Goal: Task Accomplishment & Management: Manage account settings

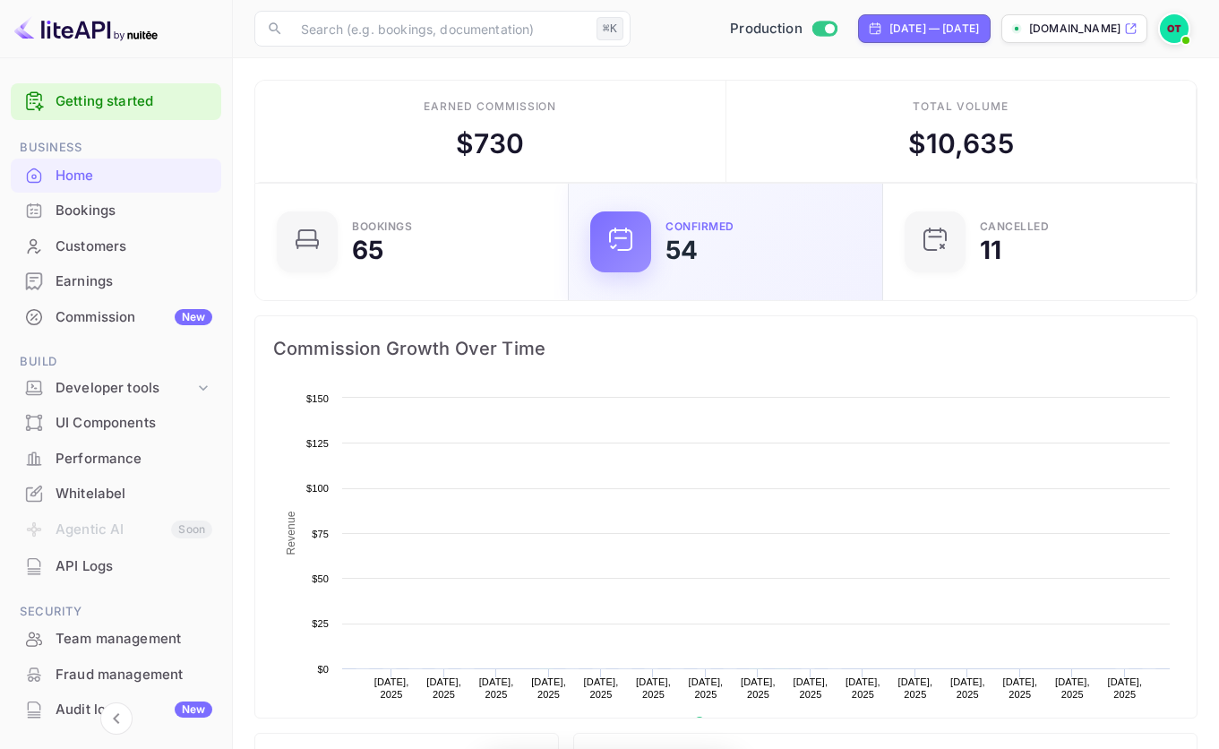
scroll to position [14, 13]
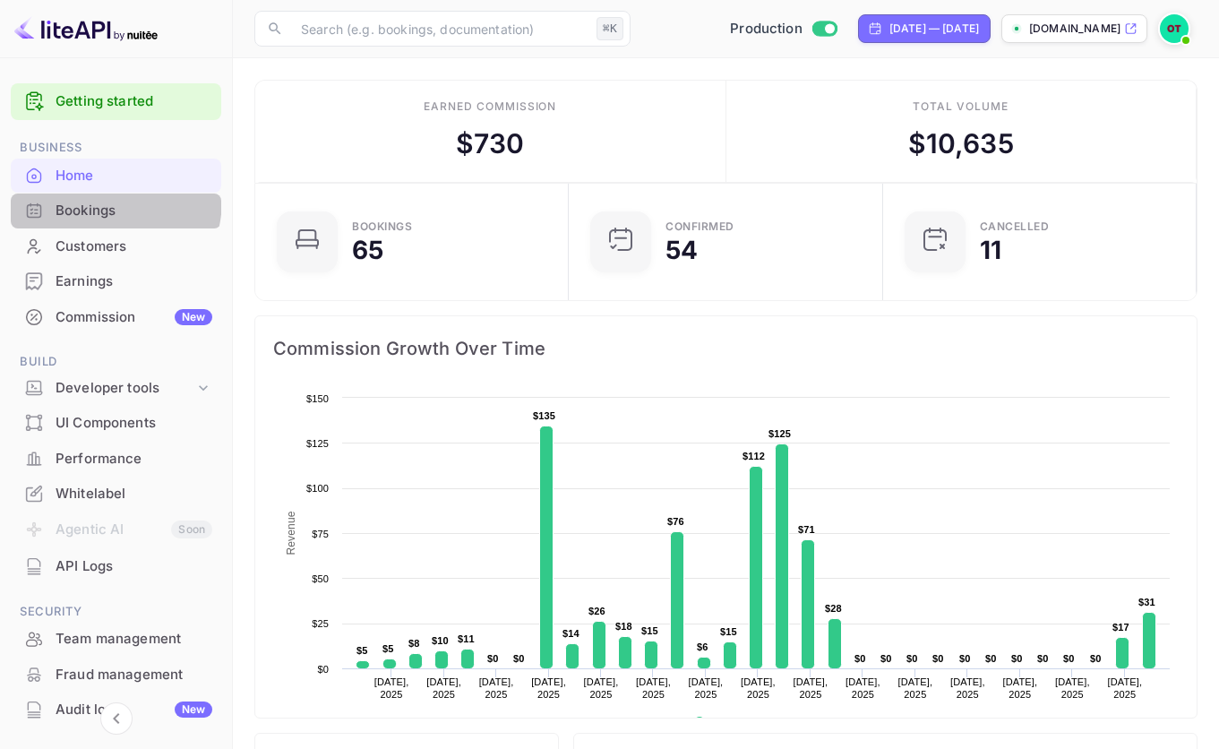
click at [90, 199] on div "Bookings" at bounding box center [116, 211] width 211 height 35
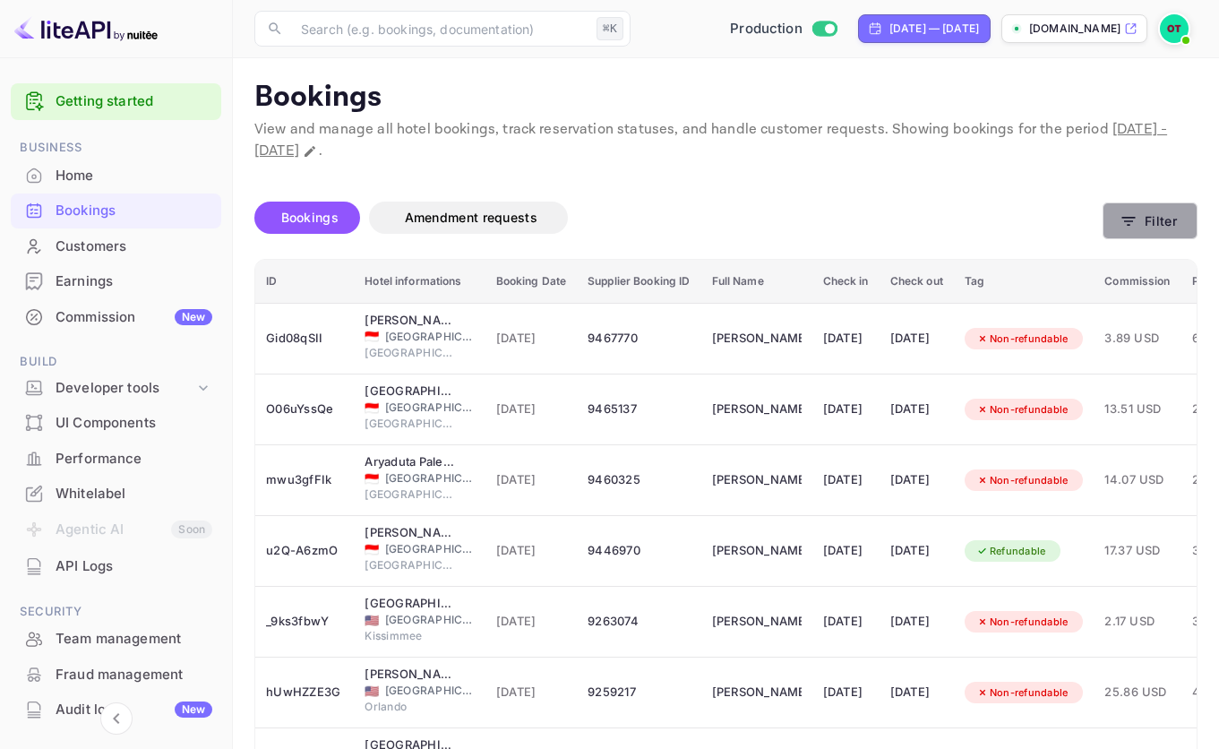
click at [1173, 219] on button "Filter" at bounding box center [1150, 220] width 95 height 37
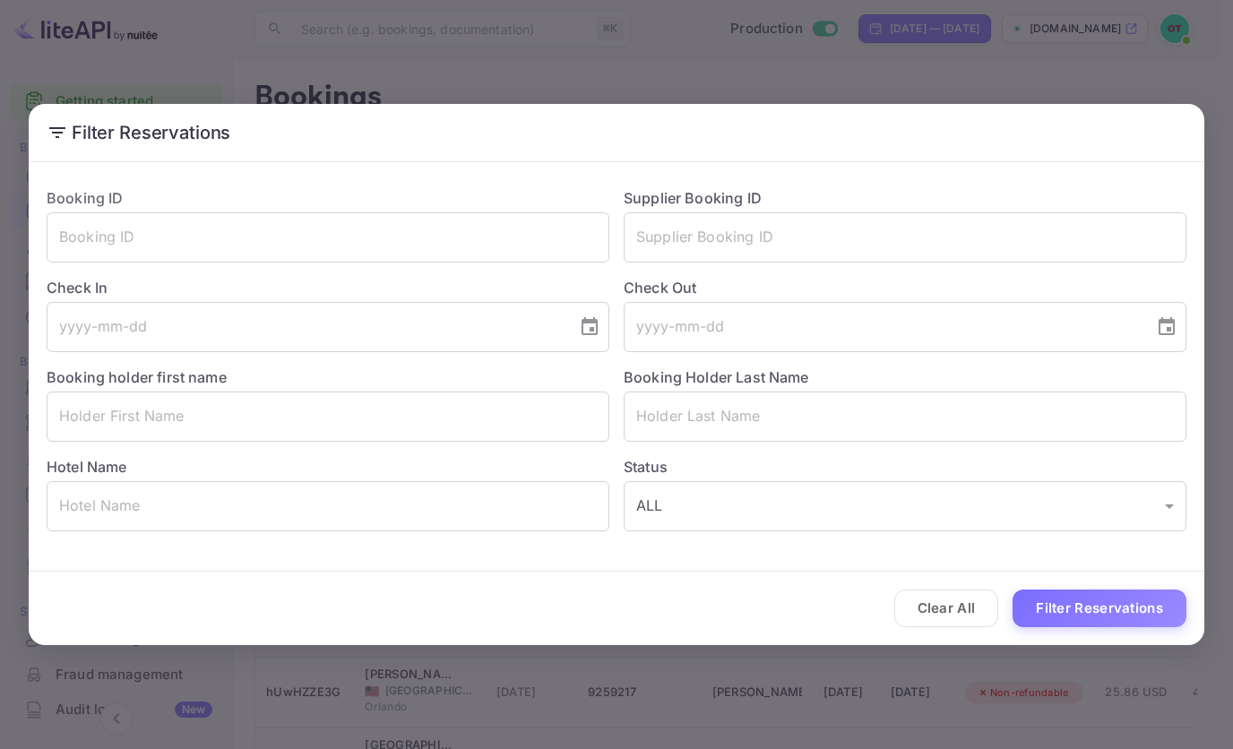
click at [847, 77] on div "Filter Reservations Booking ID ​ Supplier Booking ID ​ Check In ​ Check Out ​ B…" at bounding box center [616, 374] width 1233 height 749
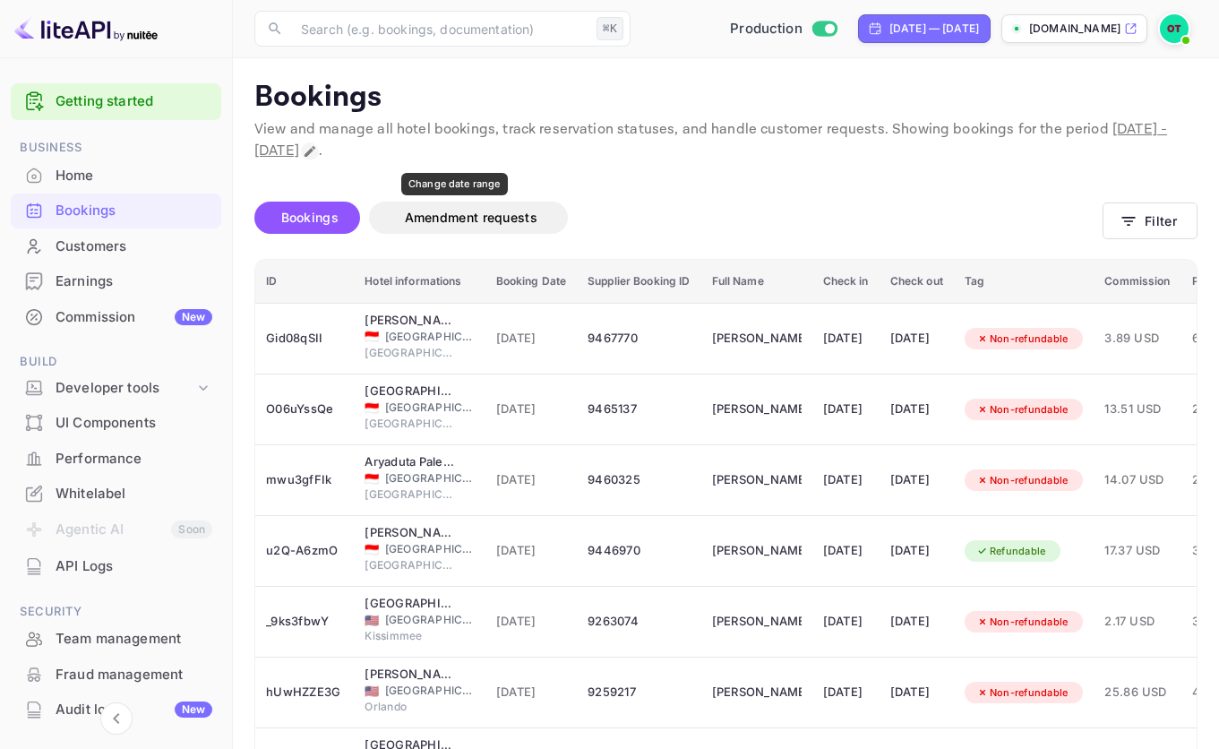
click at [317, 154] on icon "Change date range" at bounding box center [310, 151] width 14 height 14
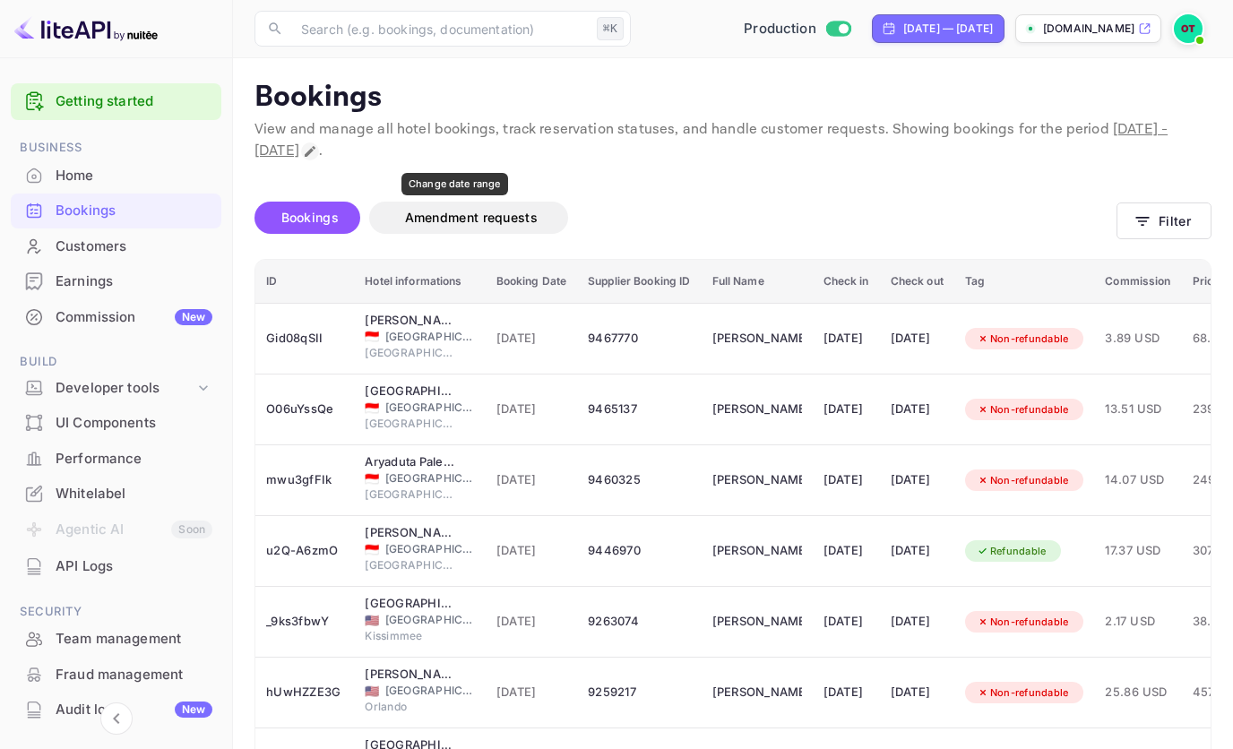
select select "7"
select select "2025"
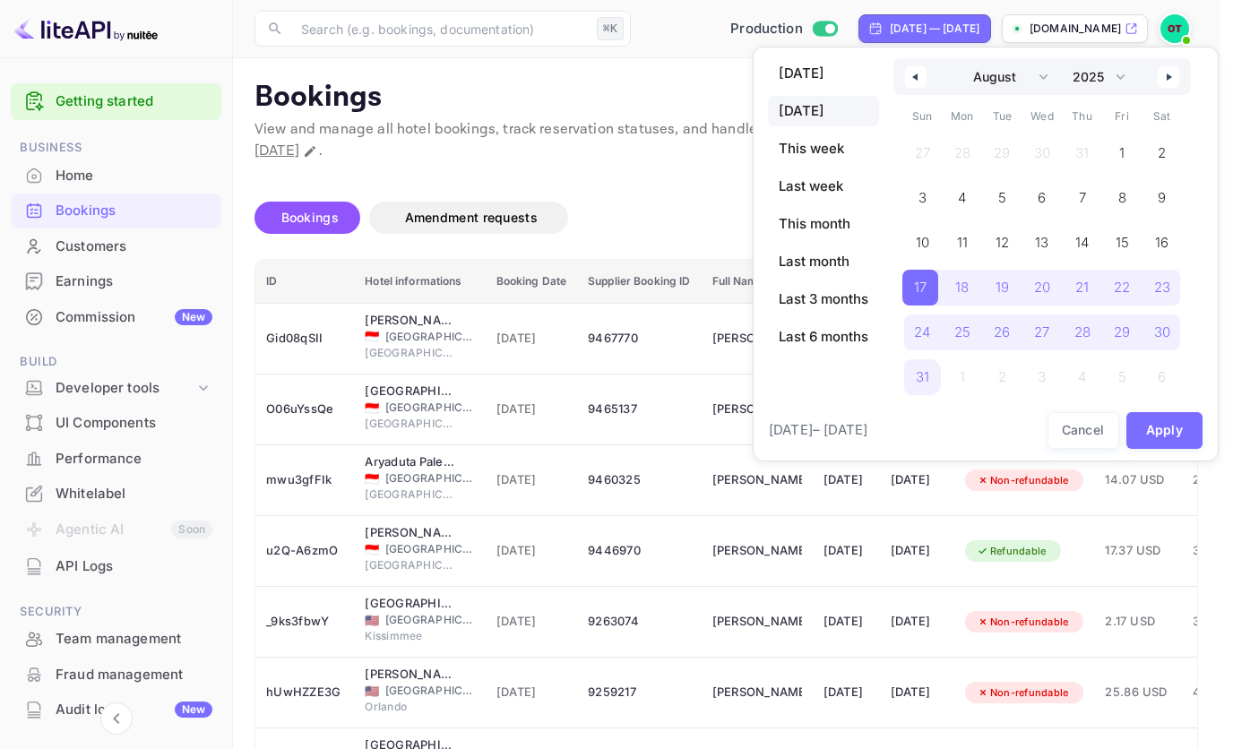
click at [831, 120] on span "Yesterday" at bounding box center [823, 111] width 111 height 30
select select "8"
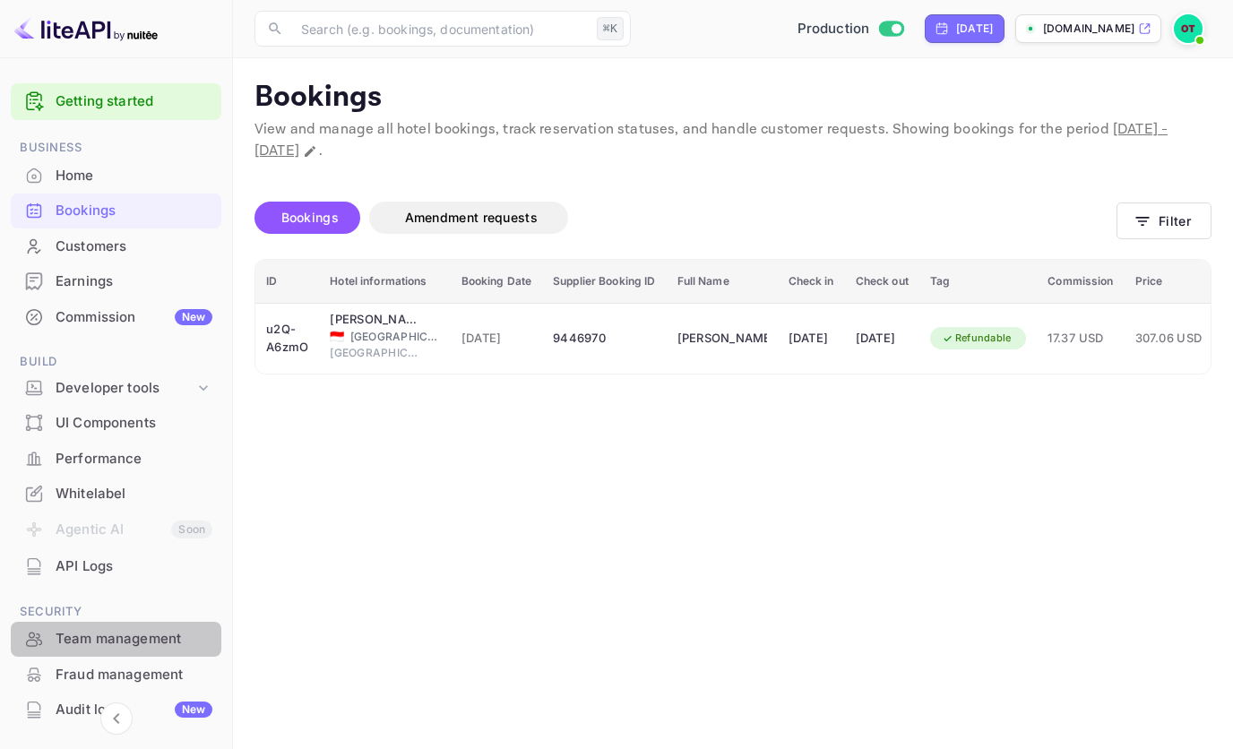
click at [128, 642] on div "Team management" at bounding box center [134, 639] width 157 height 21
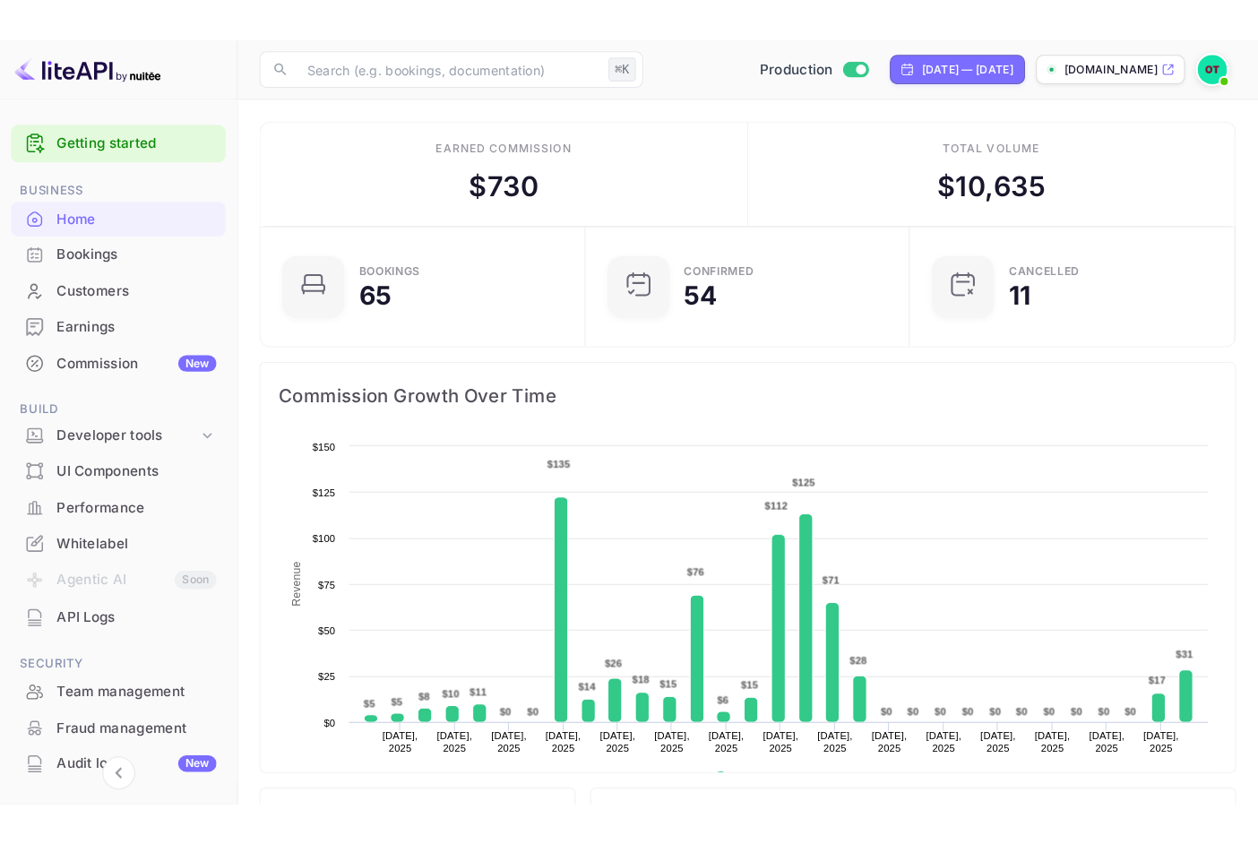
scroll to position [150, 0]
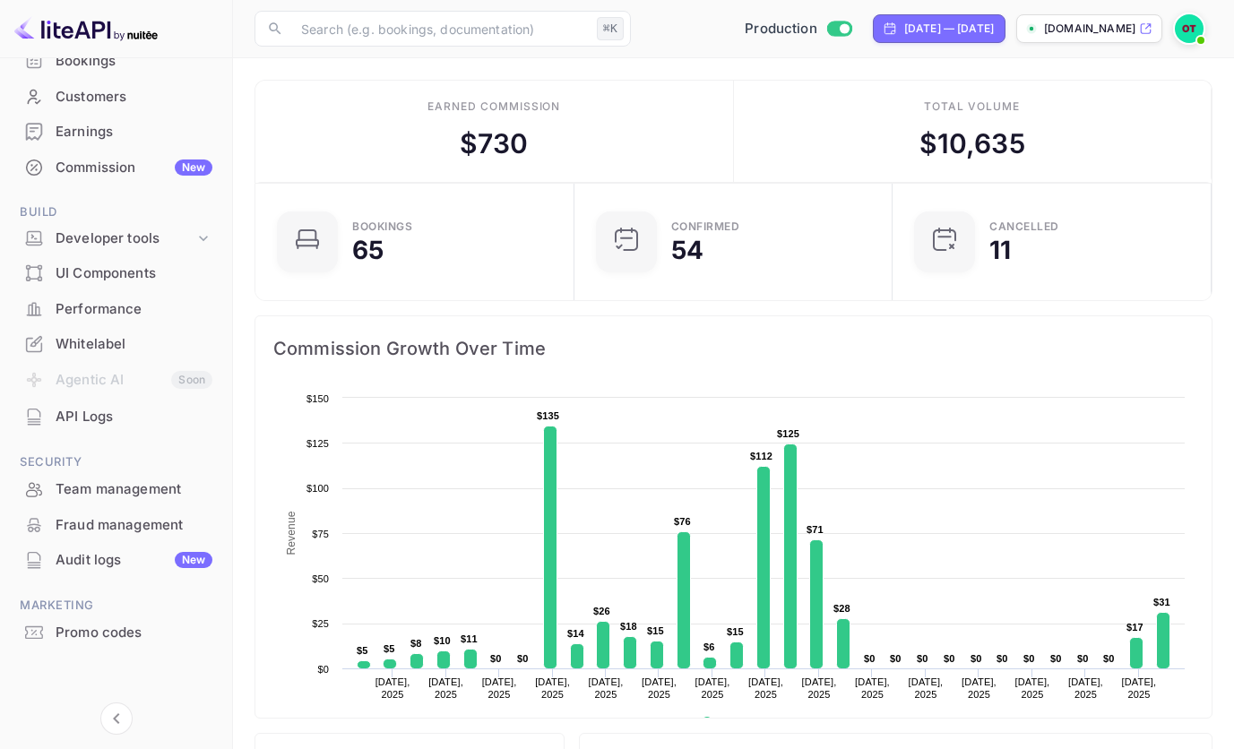
click at [127, 483] on div "Team management" at bounding box center [134, 489] width 157 height 21
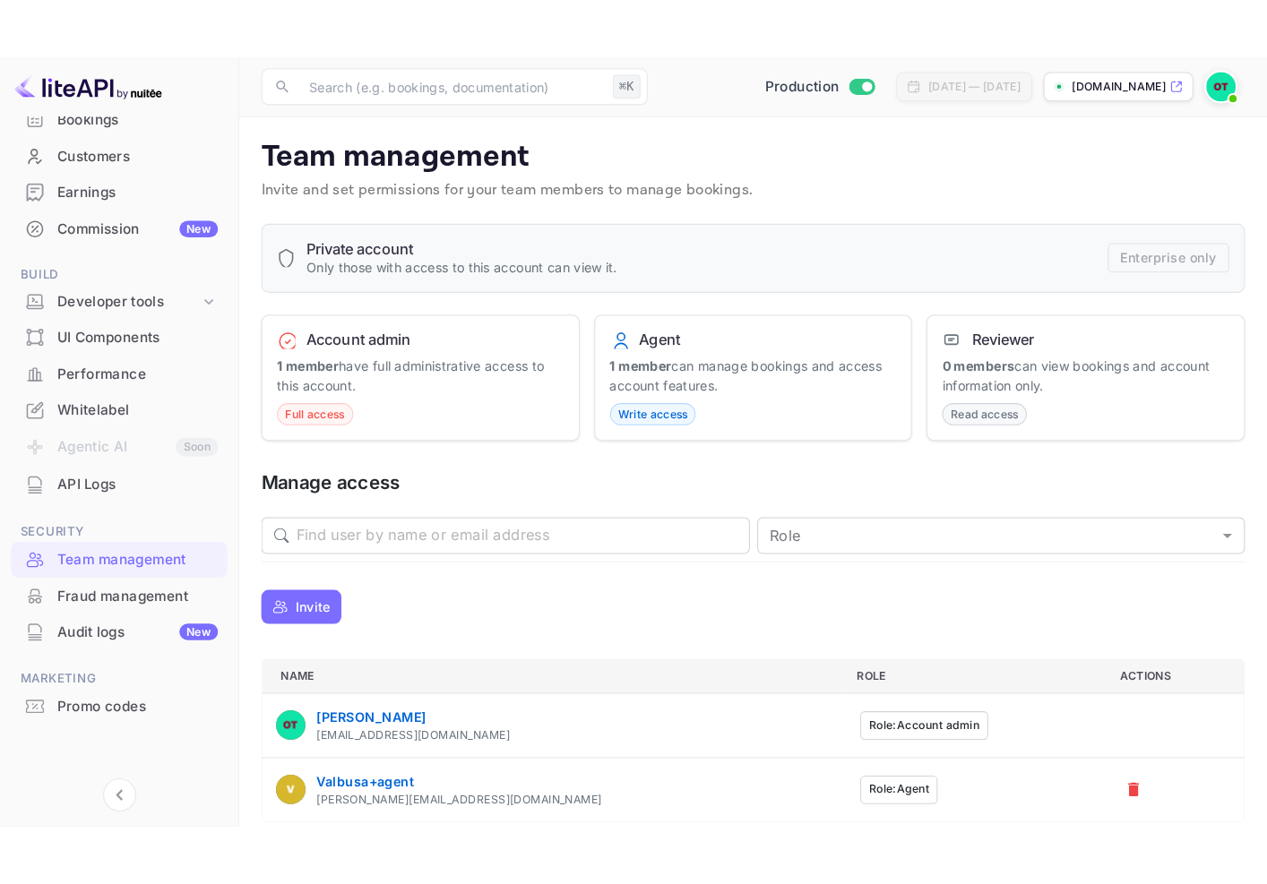
scroll to position [45, 0]
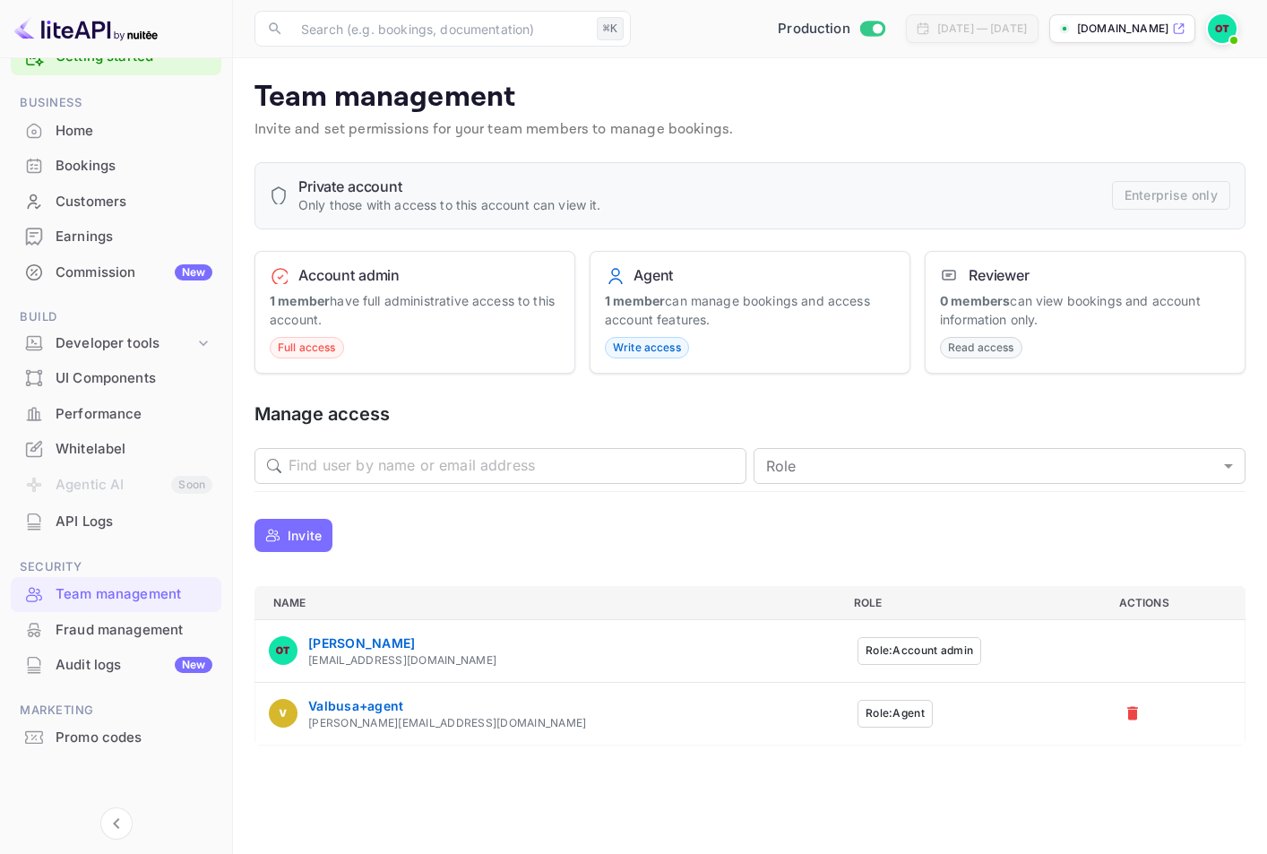
click at [985, 748] on main "Team management Invite and set permissions for your team members to manage book…" at bounding box center [750, 456] width 1034 height 796
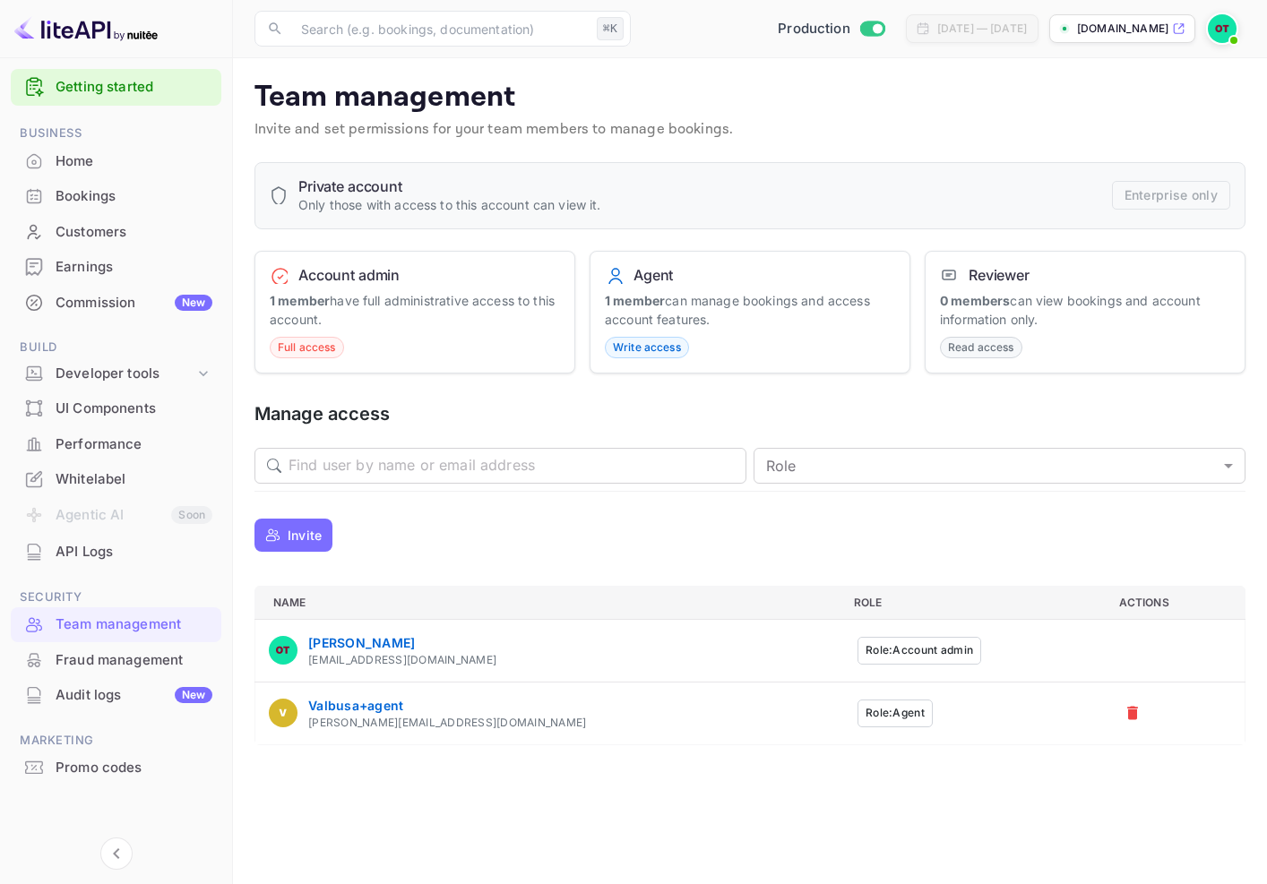
click at [936, 128] on p "Invite and set permissions for your team members to manage bookings." at bounding box center [749, 130] width 991 height 22
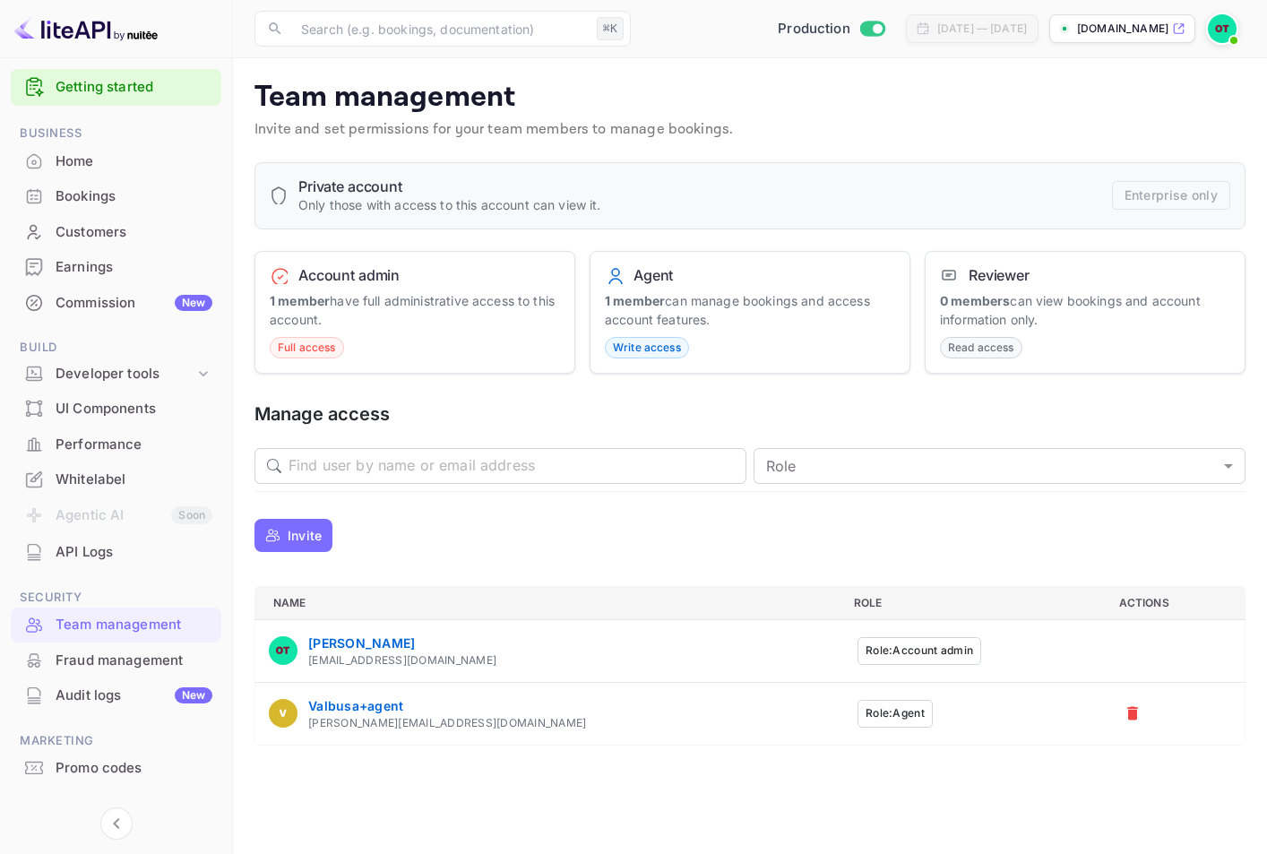
scroll to position [45, 0]
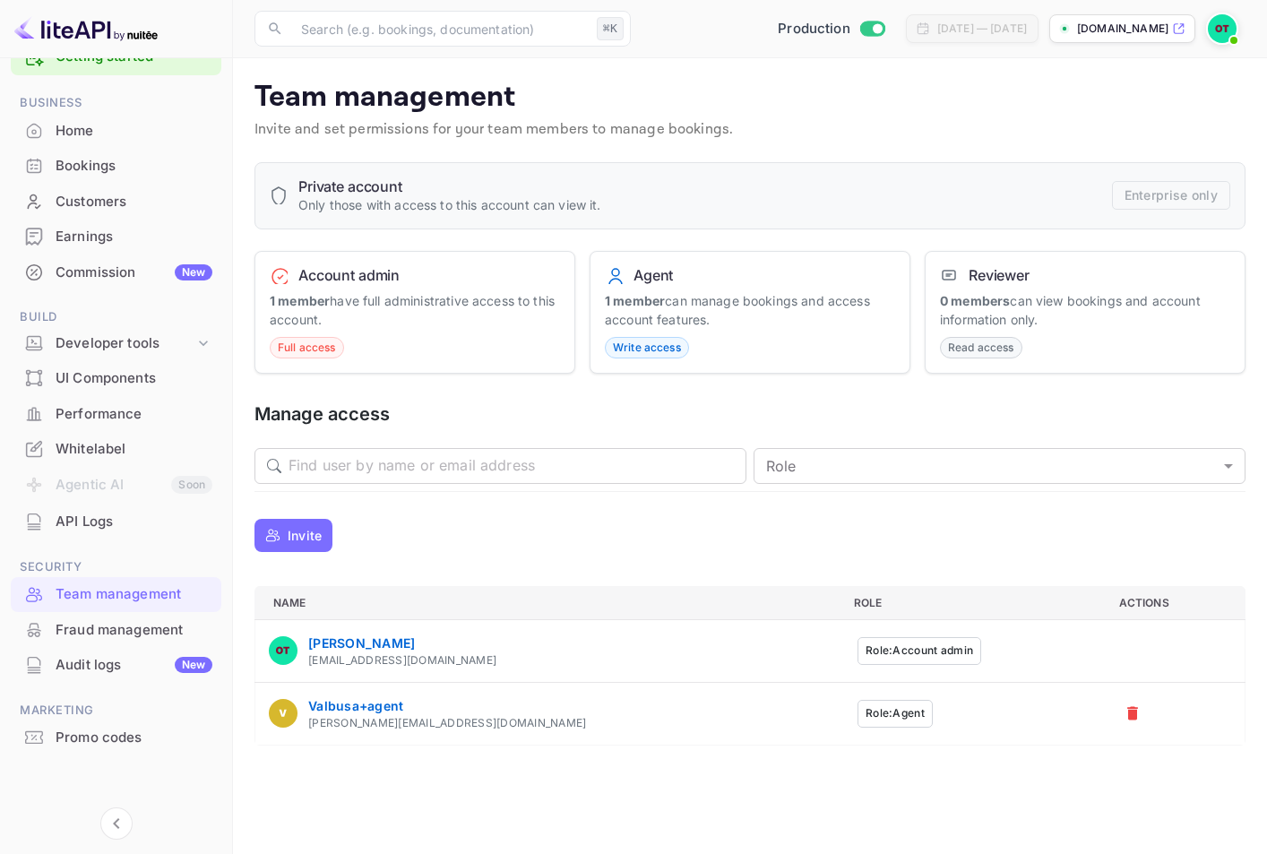
click at [723, 73] on main "Team management Invite and set permissions for your team members to manage book…" at bounding box center [750, 456] width 1034 height 796
